Goal: Task Accomplishment & Management: Manage account settings

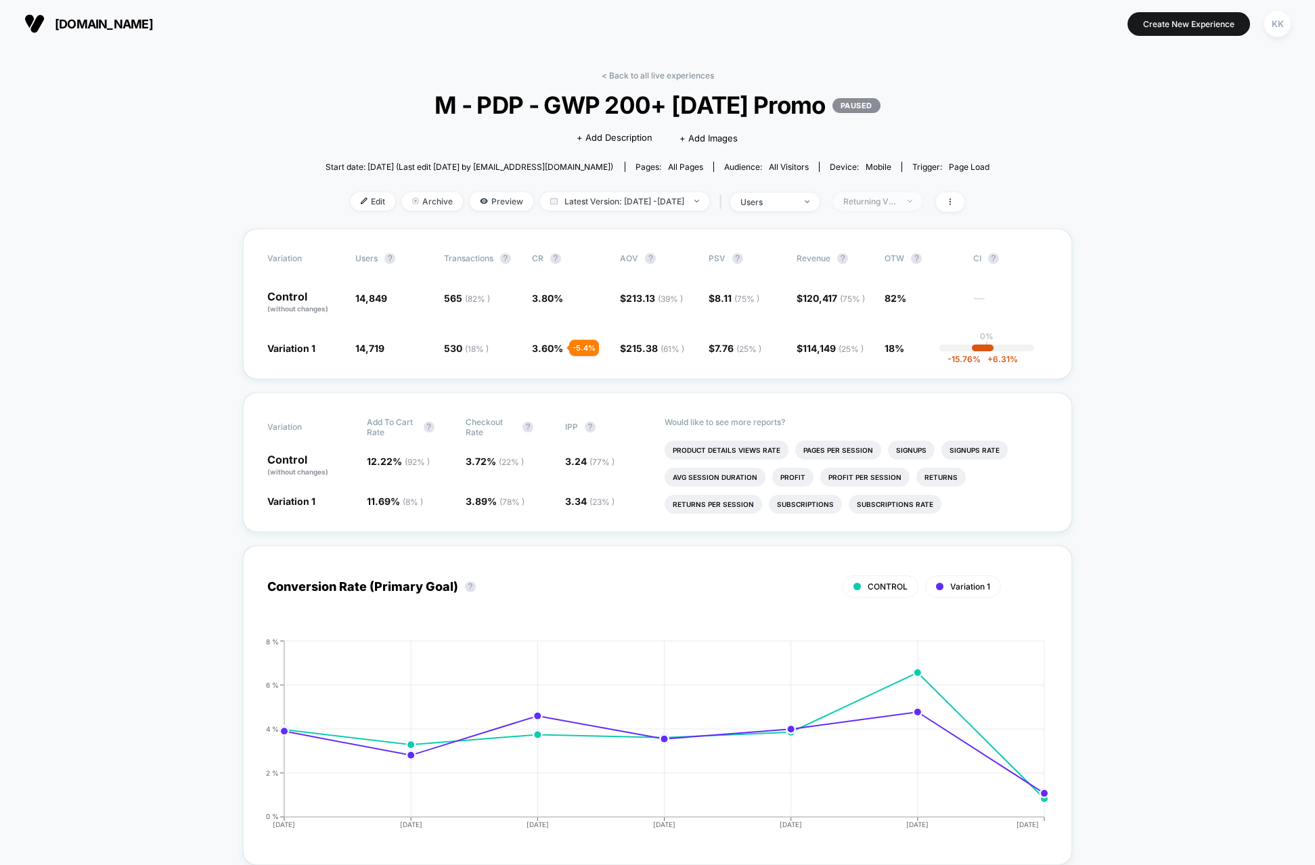
click at [898, 200] on div "Returning Visitors" at bounding box center [871, 201] width 54 height 10
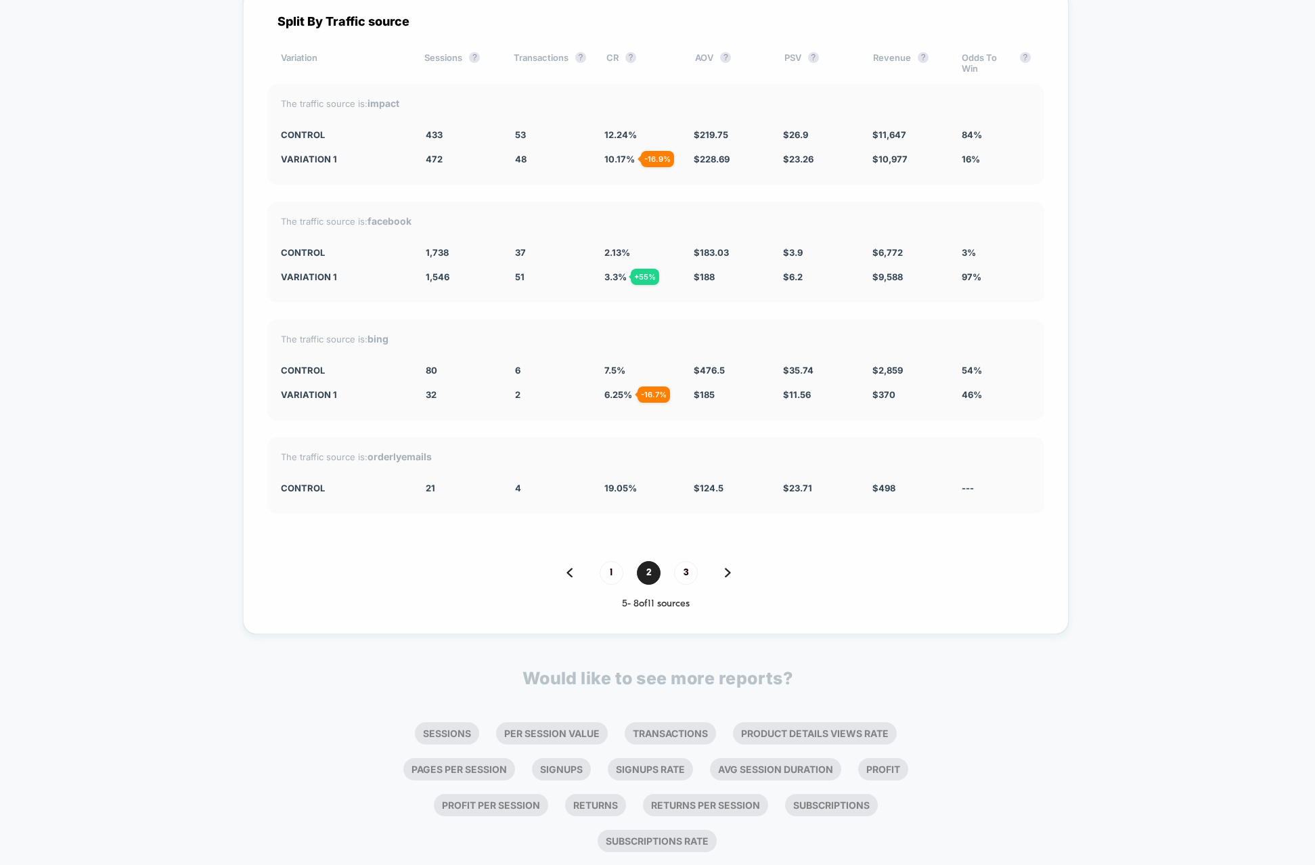
scroll to position [3350, 0]
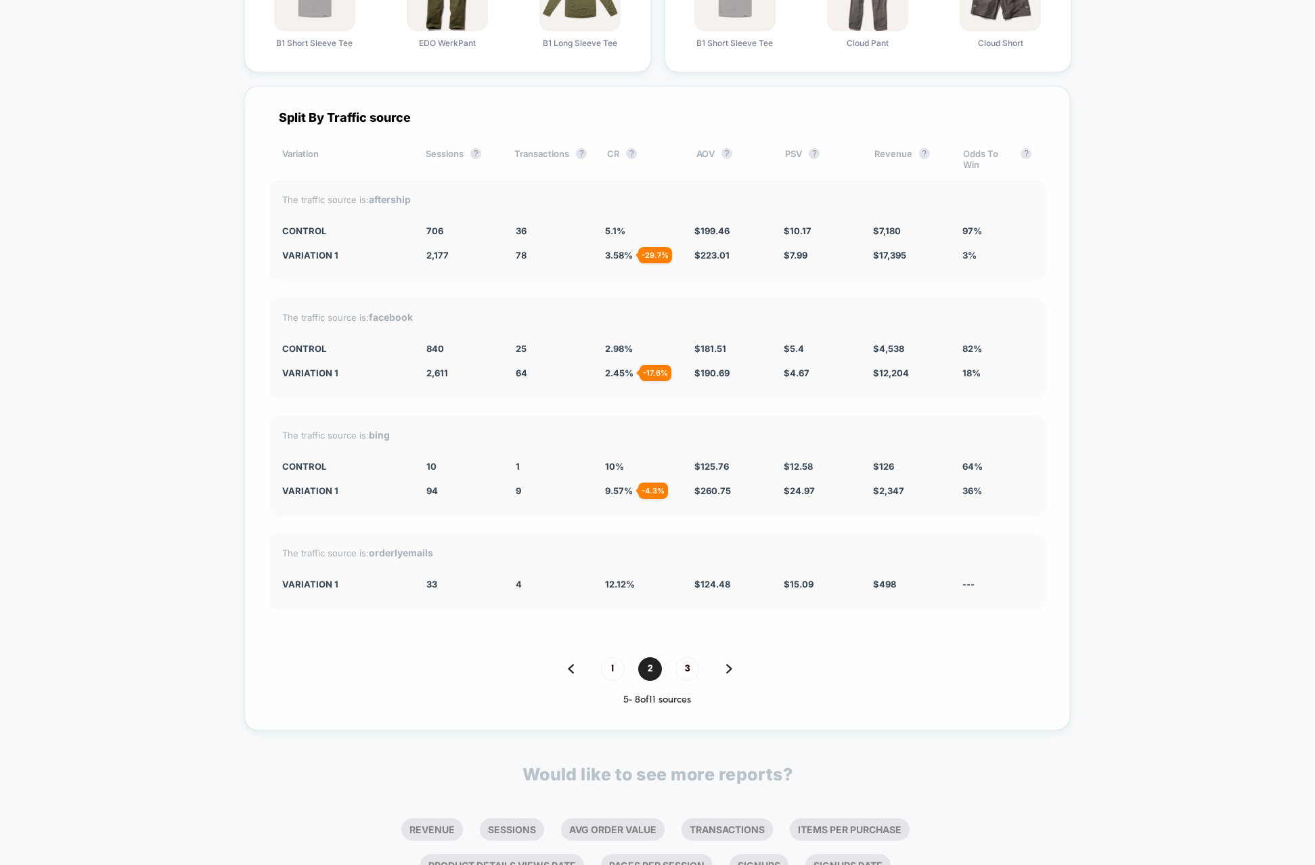
scroll to position [3928, 0]
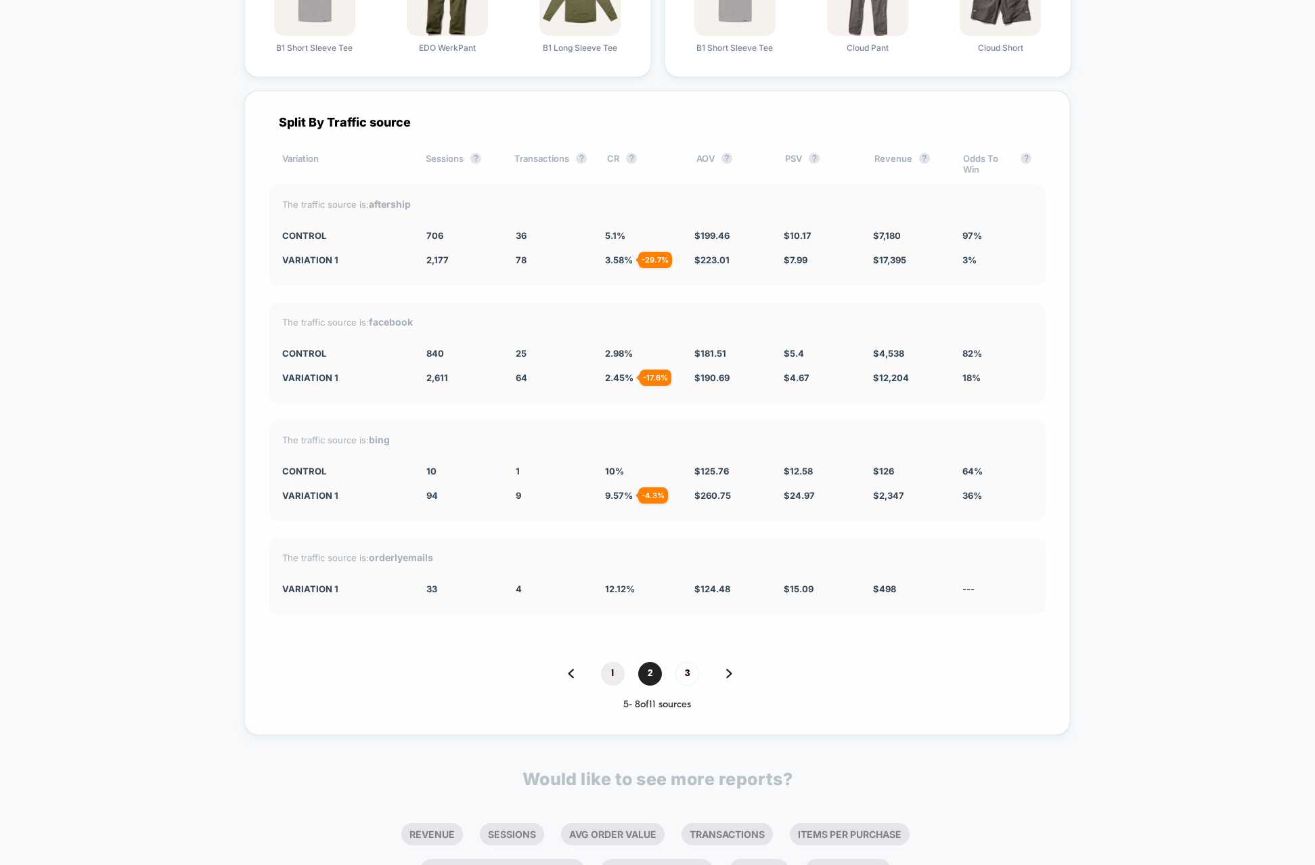
click at [615, 675] on span "1" at bounding box center [613, 674] width 24 height 24
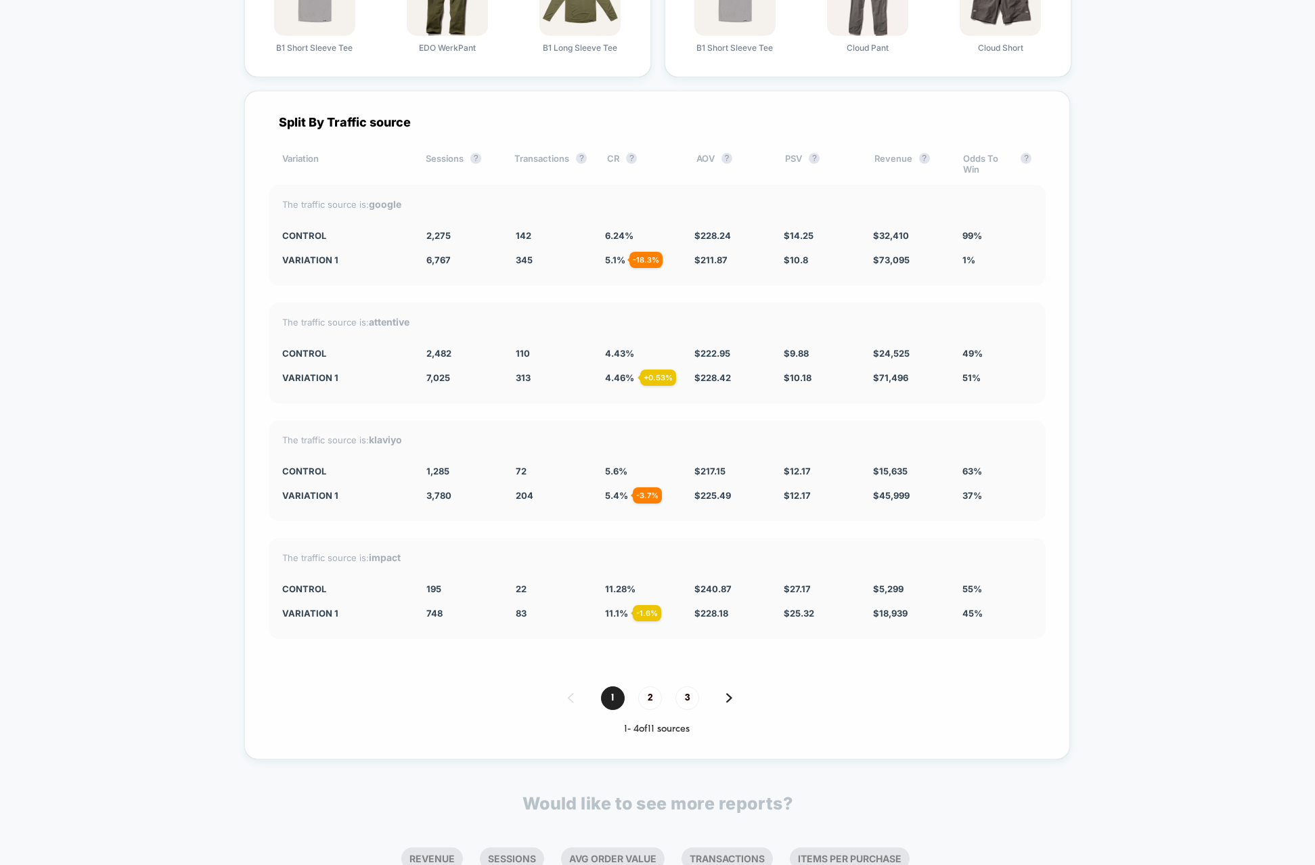
click at [681, 699] on span "3" at bounding box center [688, 699] width 24 height 24
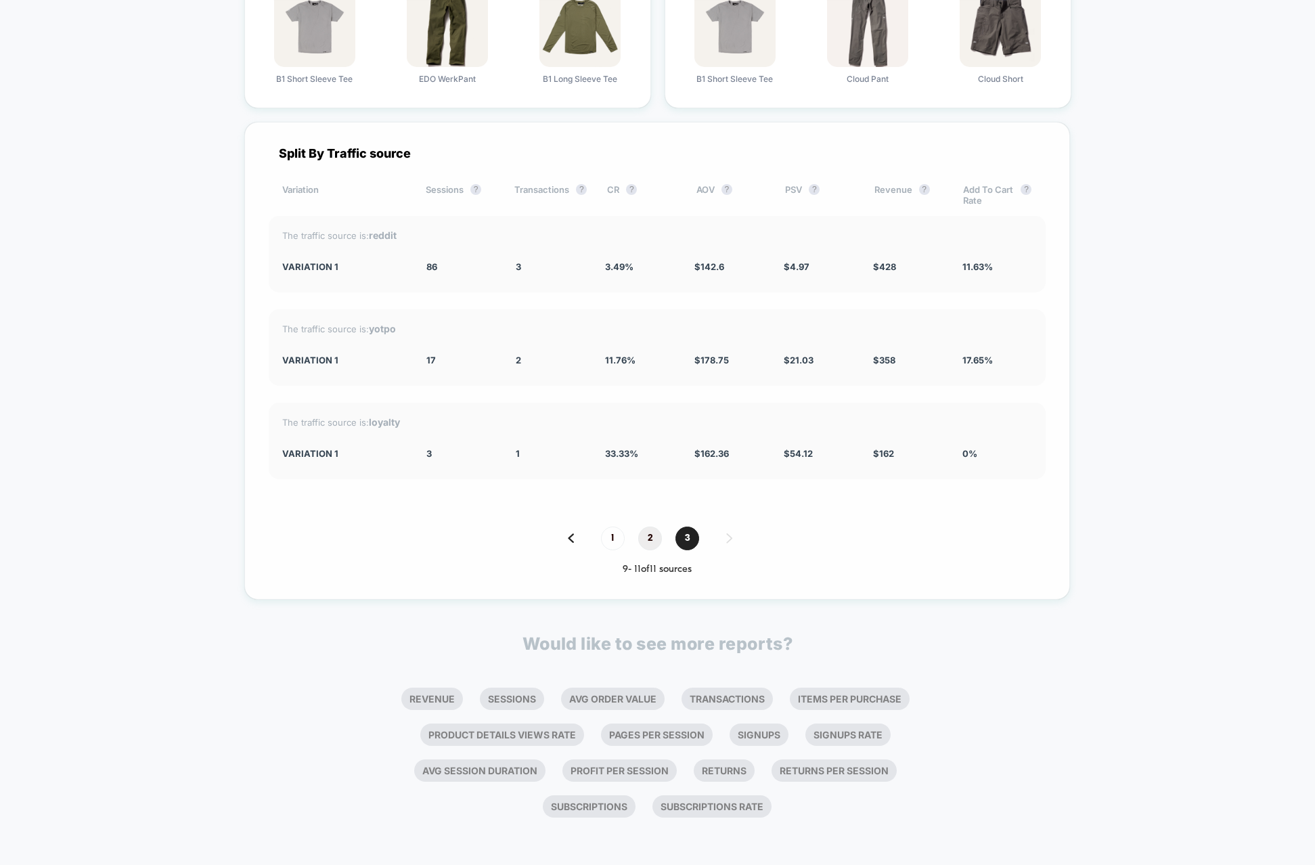
click at [646, 534] on span "2" at bounding box center [650, 539] width 24 height 24
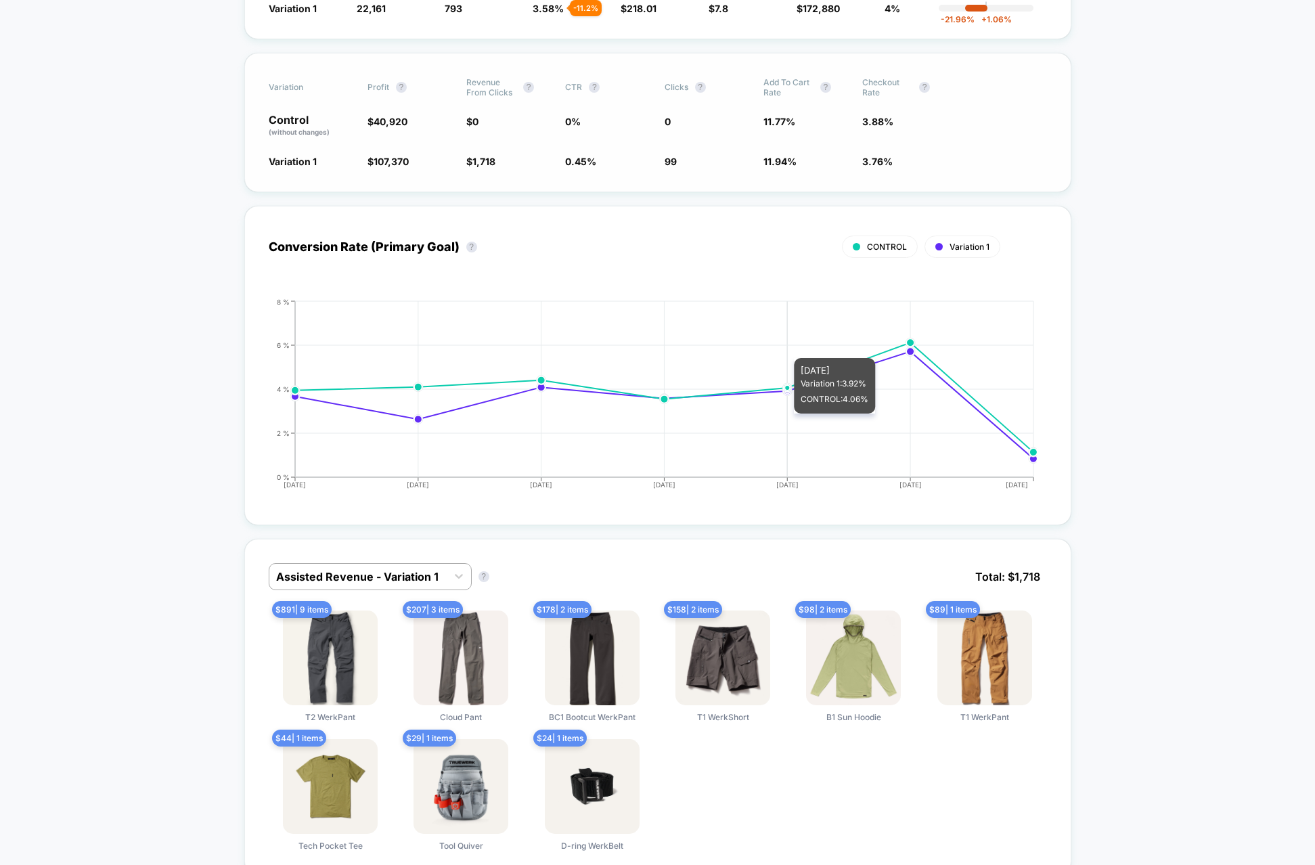
scroll to position [0, 0]
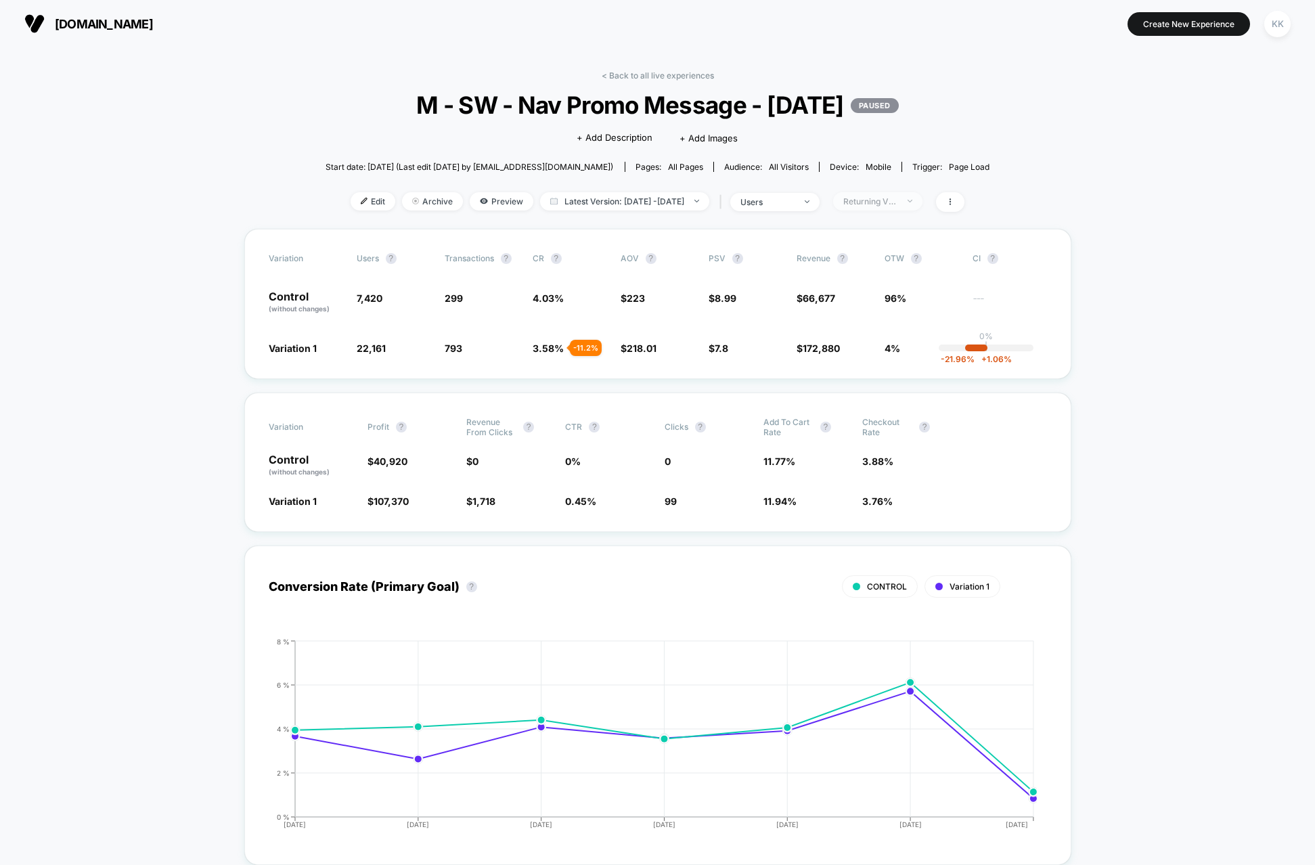
click at [890, 204] on div "Returning Visitors" at bounding box center [871, 201] width 54 height 10
click at [857, 328] on span "New Visitors" at bounding box center [884, 334] width 56 height 12
click at [892, 402] on button "Save" at bounding box center [897, 398] width 124 height 22
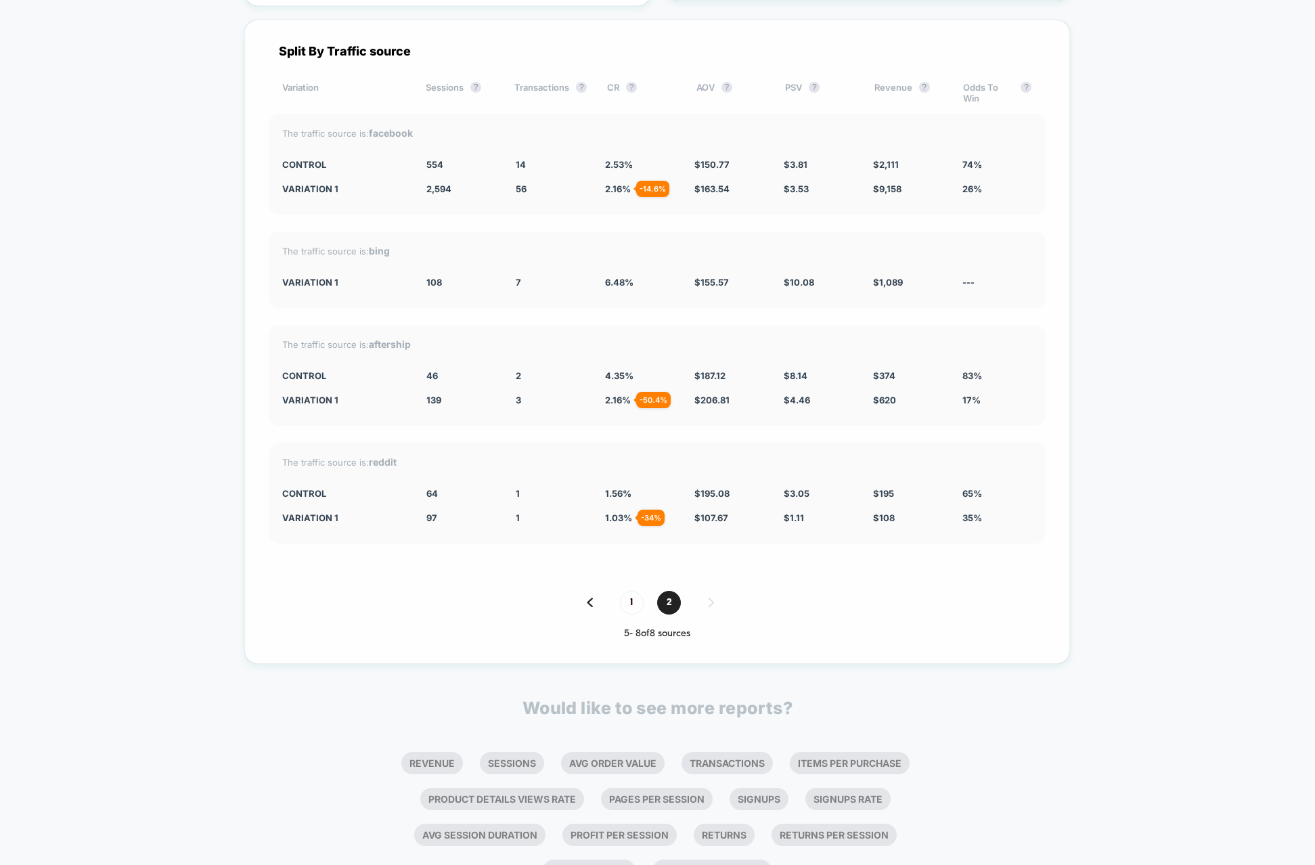
scroll to position [4016, 0]
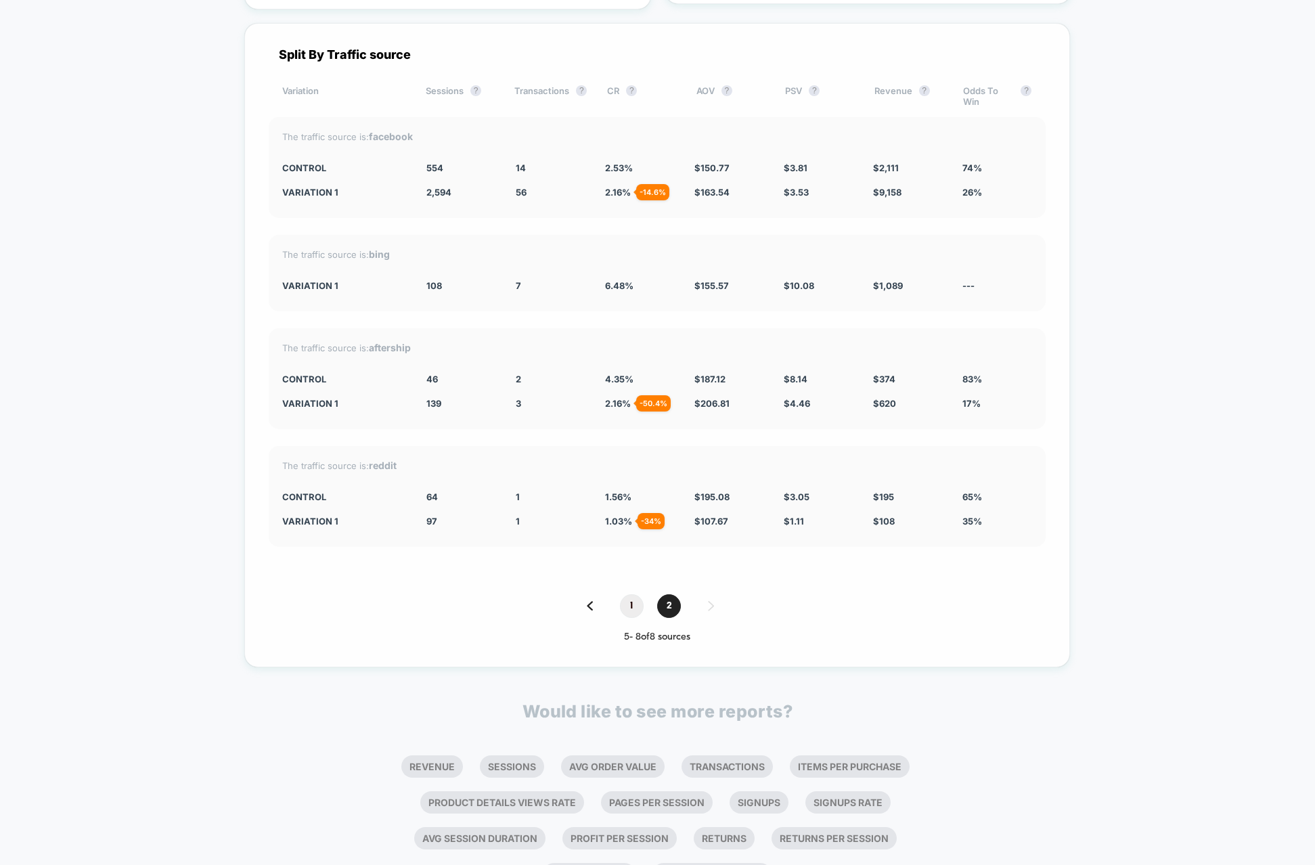
click at [630, 609] on span "1" at bounding box center [632, 606] width 24 height 24
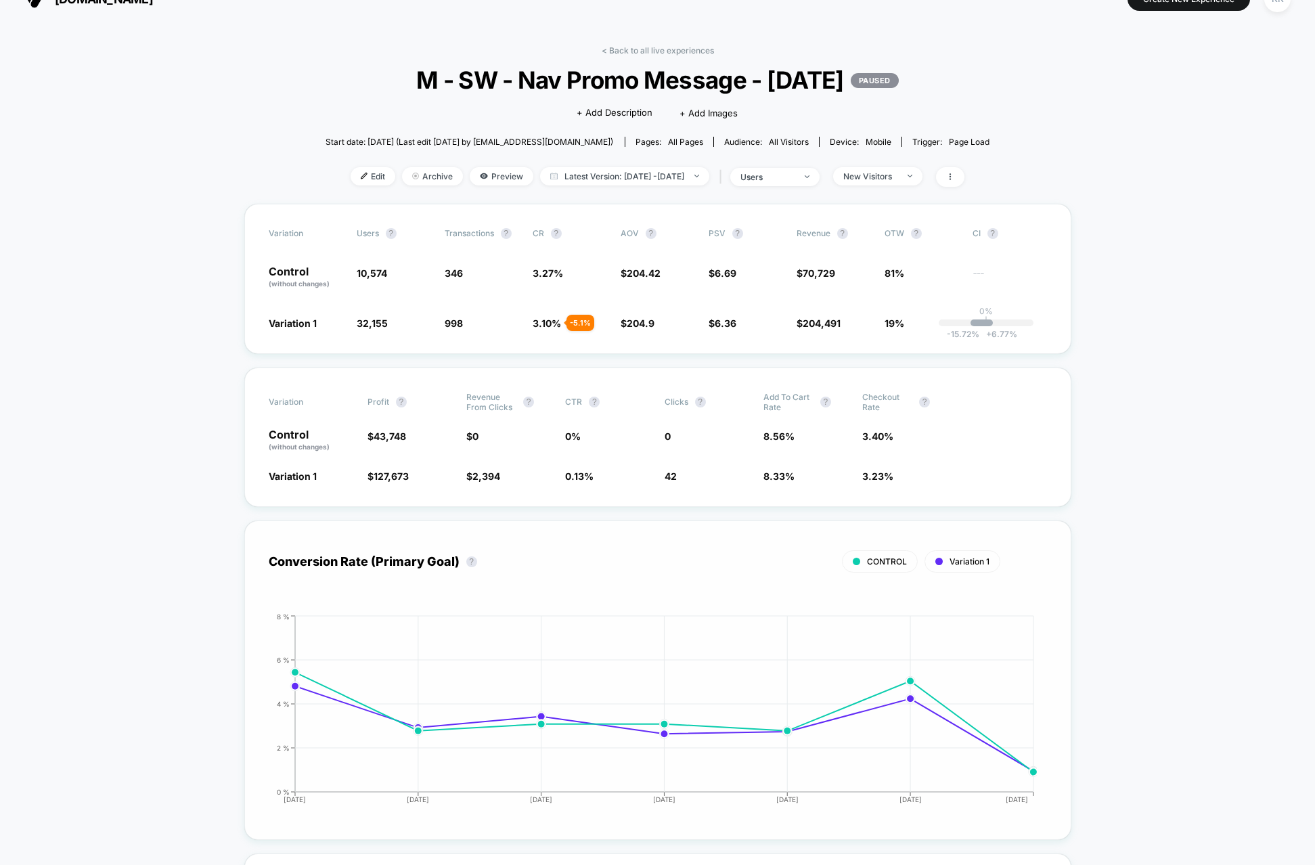
scroll to position [0, 0]
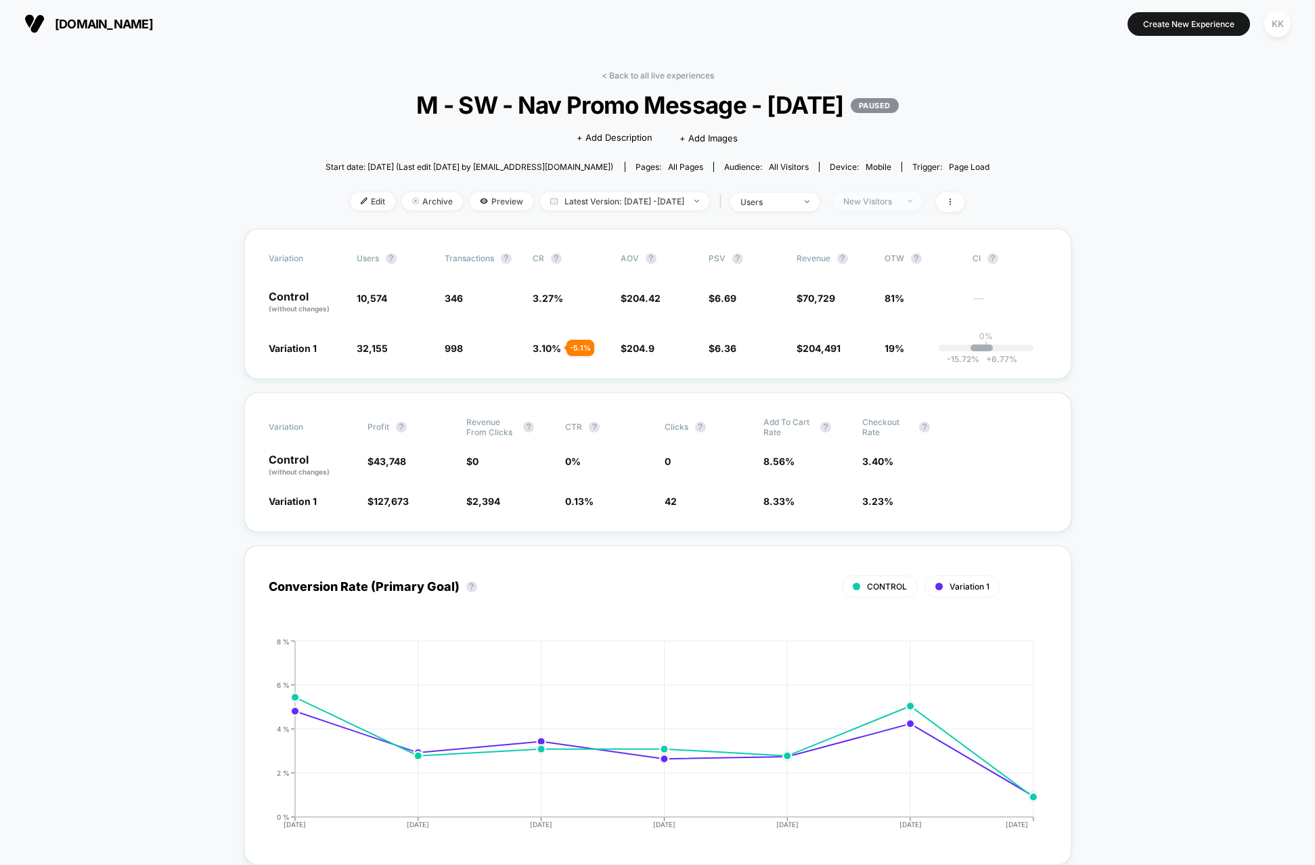
click at [898, 197] on div "New Visitors" at bounding box center [871, 201] width 54 height 10
click at [876, 303] on span "Returning Visitors" at bounding box center [895, 307] width 78 height 12
click at [901, 400] on button "Save" at bounding box center [897, 398] width 124 height 22
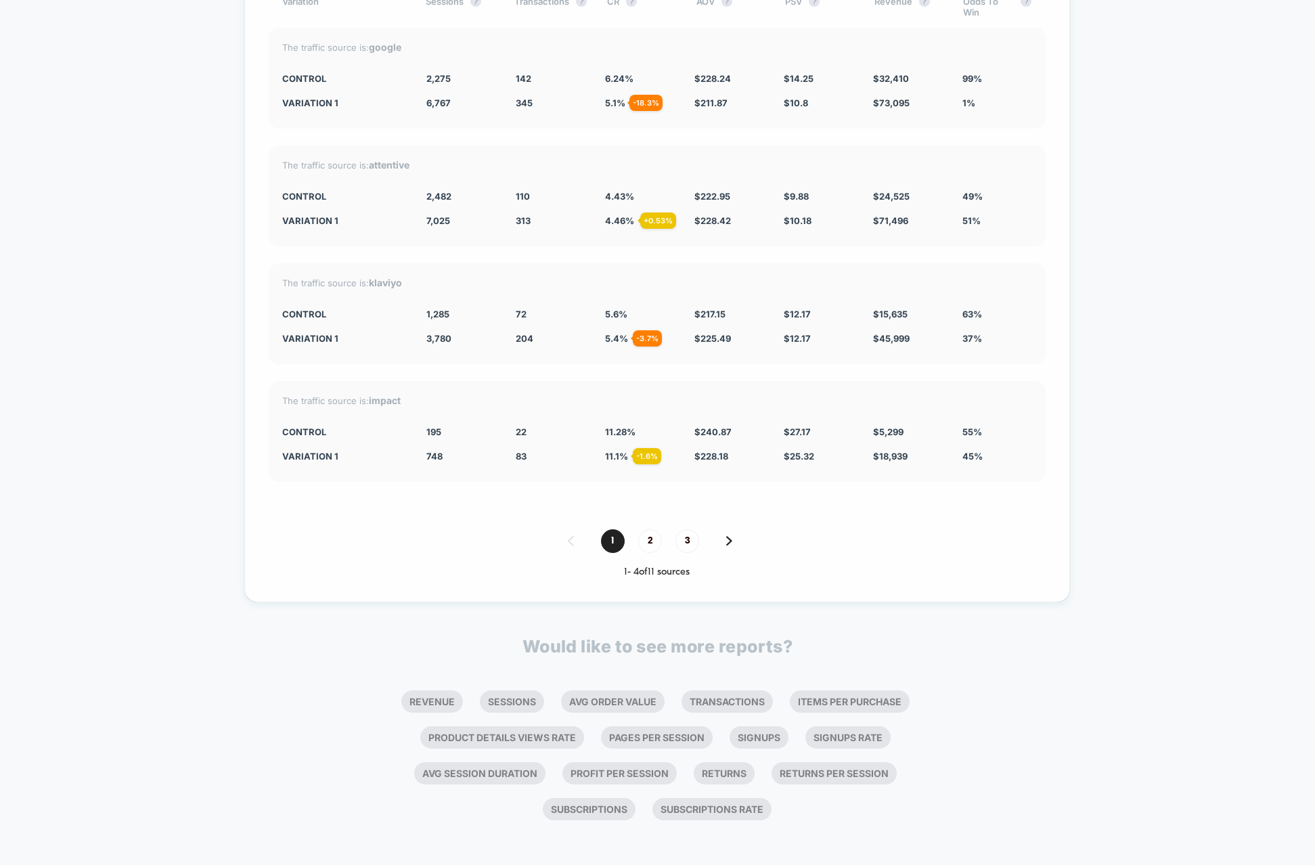
scroll to position [4088, 0]
click at [652, 540] on span "2" at bounding box center [650, 539] width 24 height 24
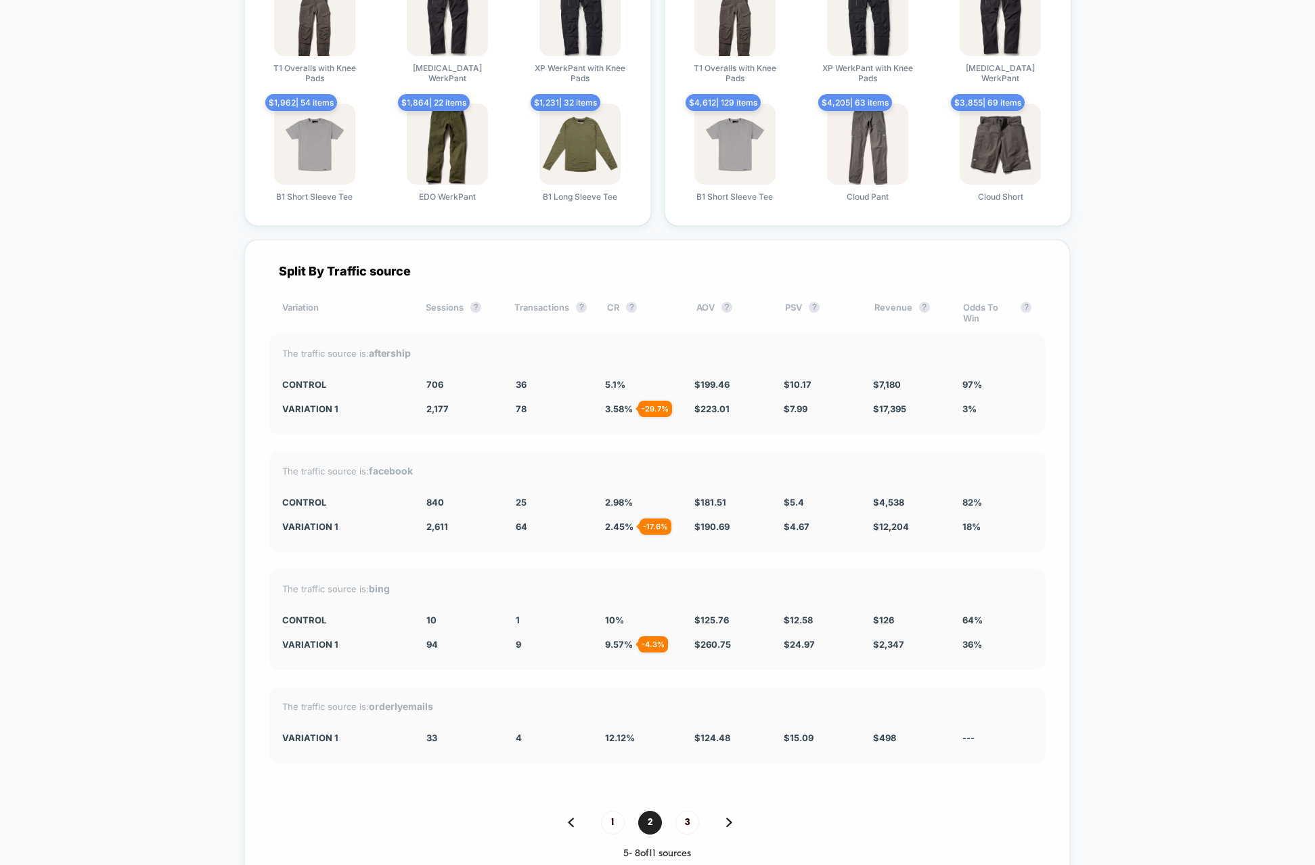
scroll to position [3793, 0]
